Goal: Task Accomplishment & Management: Complete application form

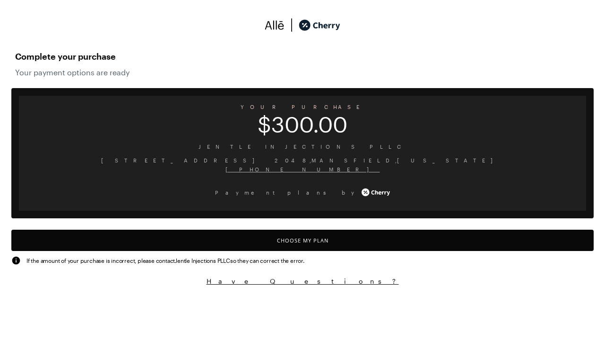
click at [303, 240] on button "Choose My Plan" at bounding box center [302, 239] width 583 height 21
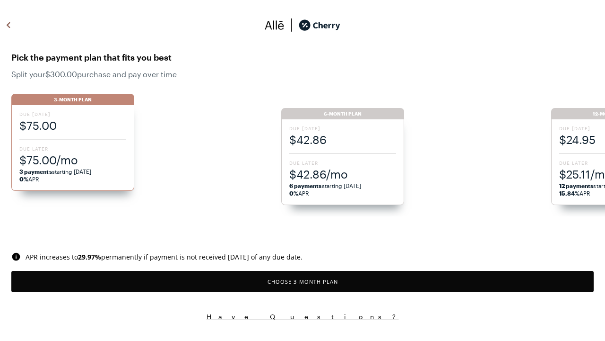
click at [303, 281] on button "Choose 3 -Month Plan" at bounding box center [302, 281] width 583 height 21
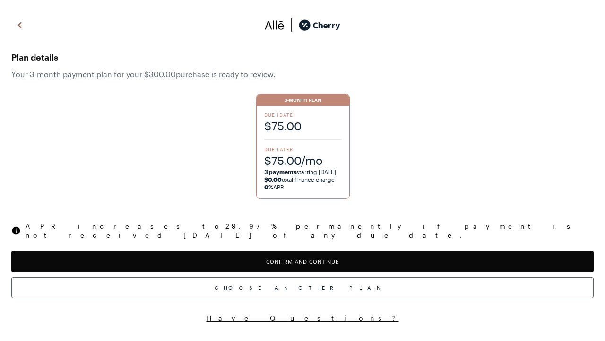
click at [303, 253] on button "Confirm and Continue" at bounding box center [302, 261] width 583 height 21
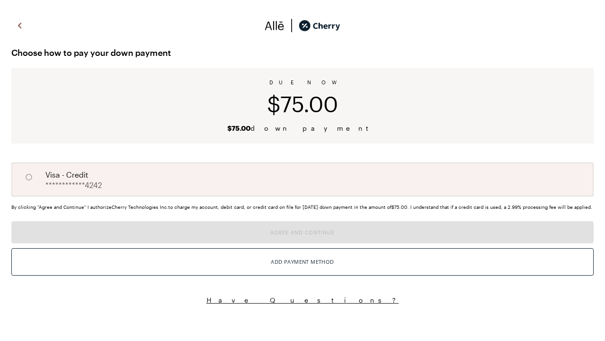
click at [29, 177] on input "A" at bounding box center [29, 177] width 16 height 16
radio input "true"
click at [303, 243] on button "Agree and Continue" at bounding box center [302, 232] width 583 height 22
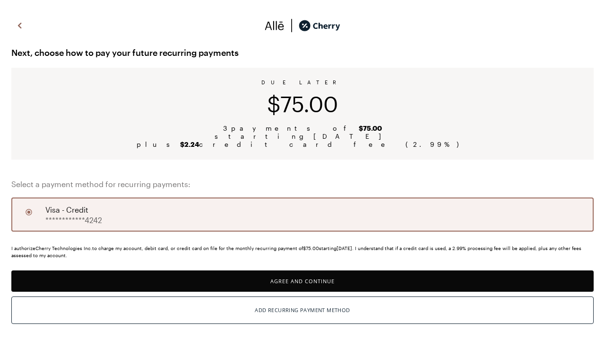
click at [303, 280] on button "Agree and Continue" at bounding box center [302, 280] width 583 height 21
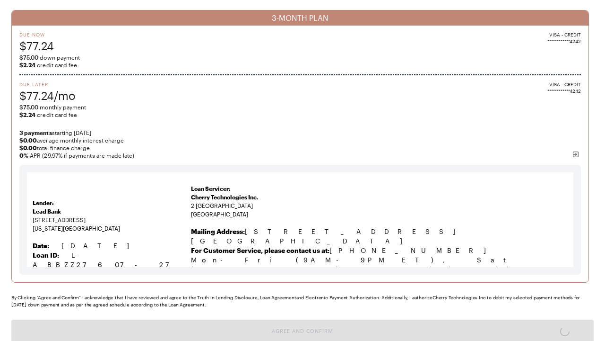
scroll to position [7, 0]
